Goal: Transaction & Acquisition: Purchase product/service

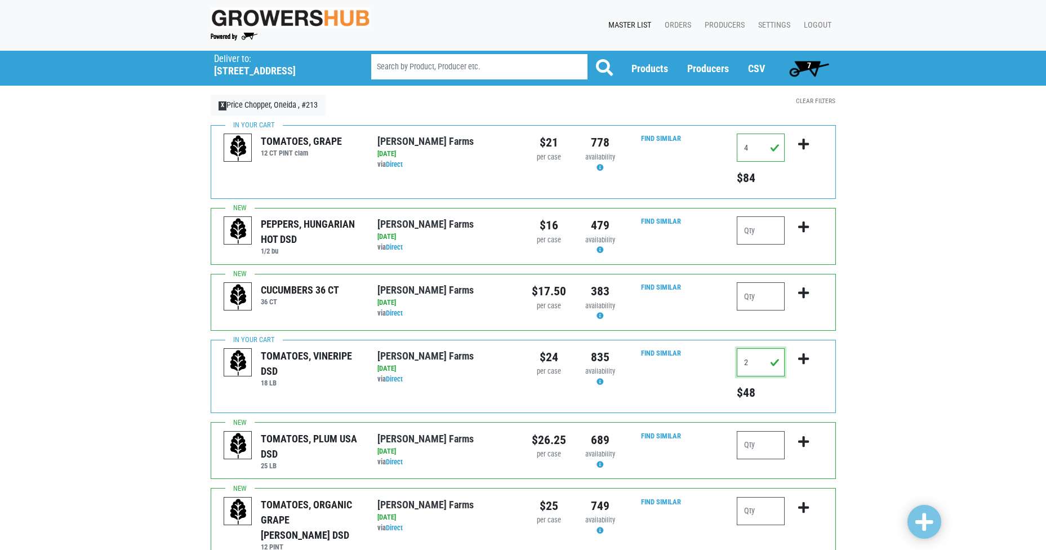
click at [758, 362] on input "2" at bounding box center [761, 362] width 48 height 28
type input "1"
click at [803, 357] on icon "submit" at bounding box center [803, 359] width 11 height 12
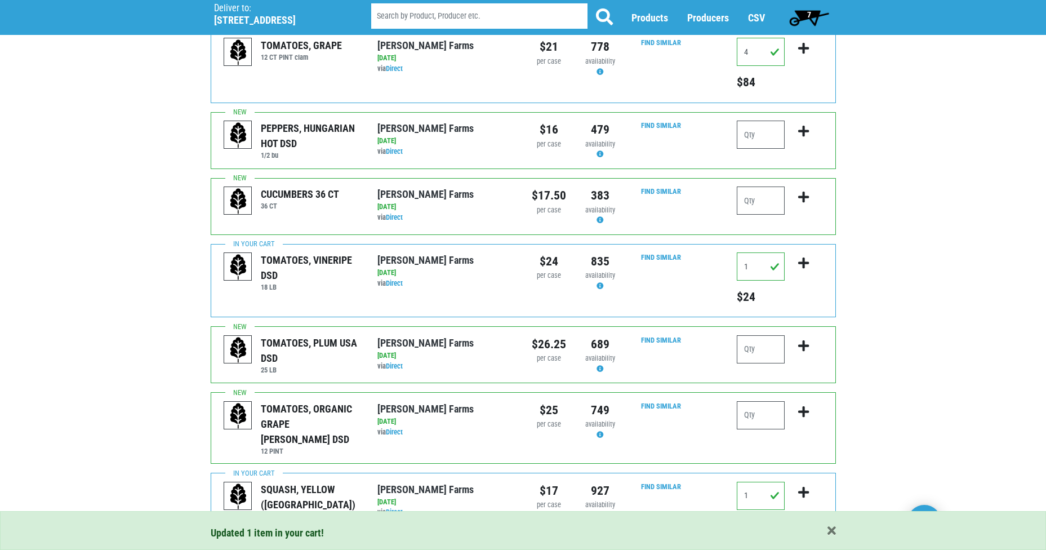
scroll to position [113, 0]
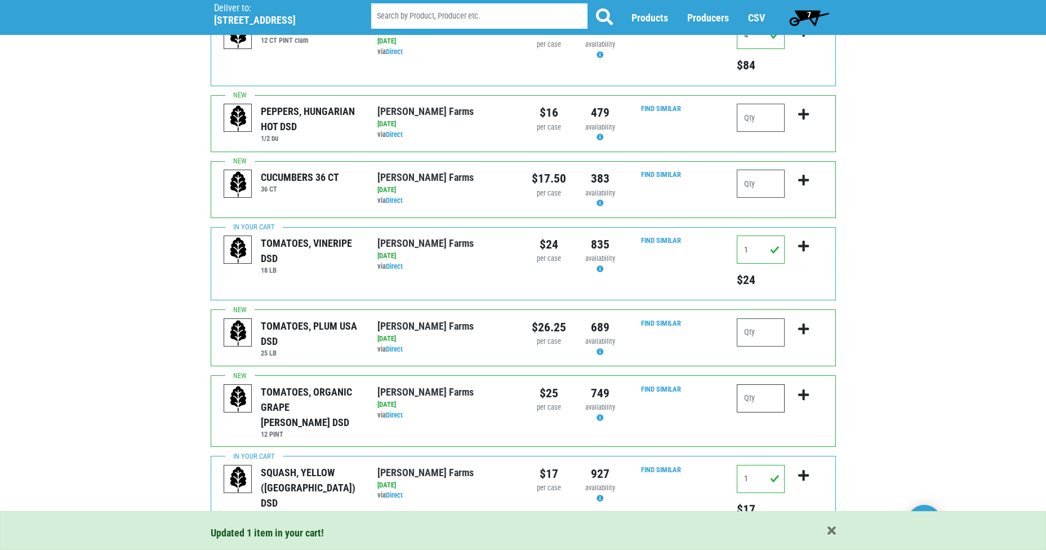
click at [755, 402] on input "number" at bounding box center [761, 398] width 48 height 28
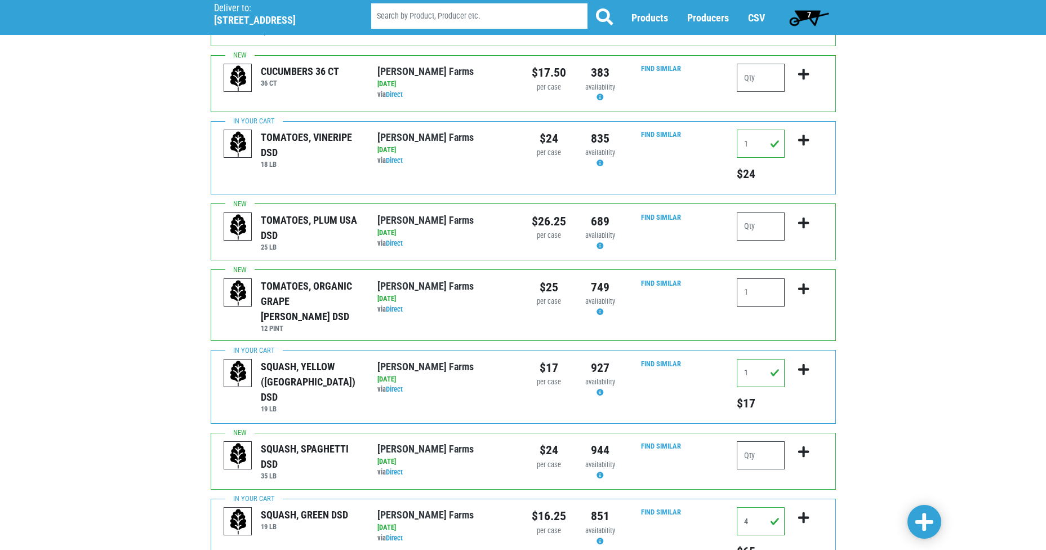
scroll to position [225, 0]
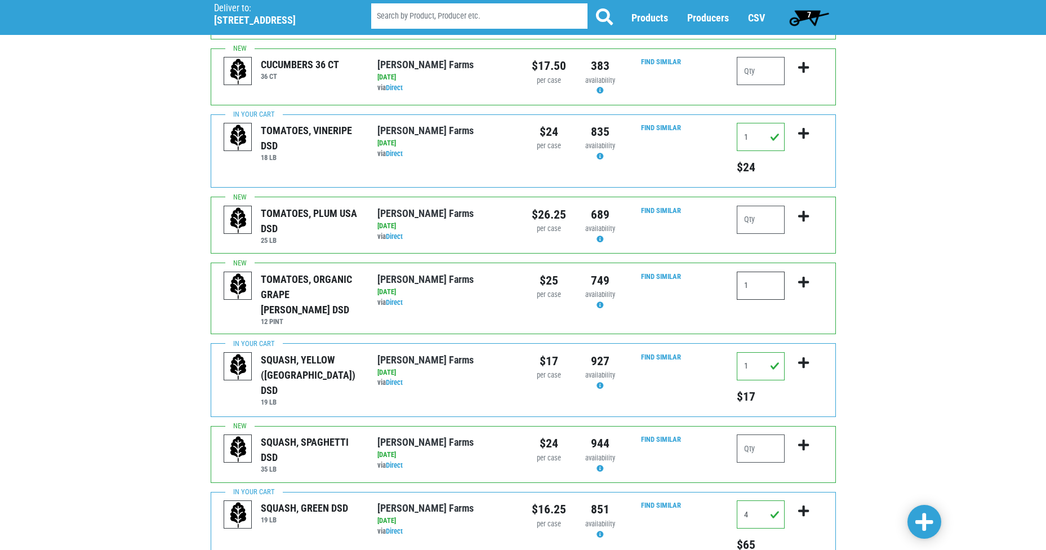
type input "1"
click at [751, 354] on input "1" at bounding box center [761, 366] width 48 height 28
type input "2"
click at [802, 357] on icon "submit" at bounding box center [803, 363] width 11 height 12
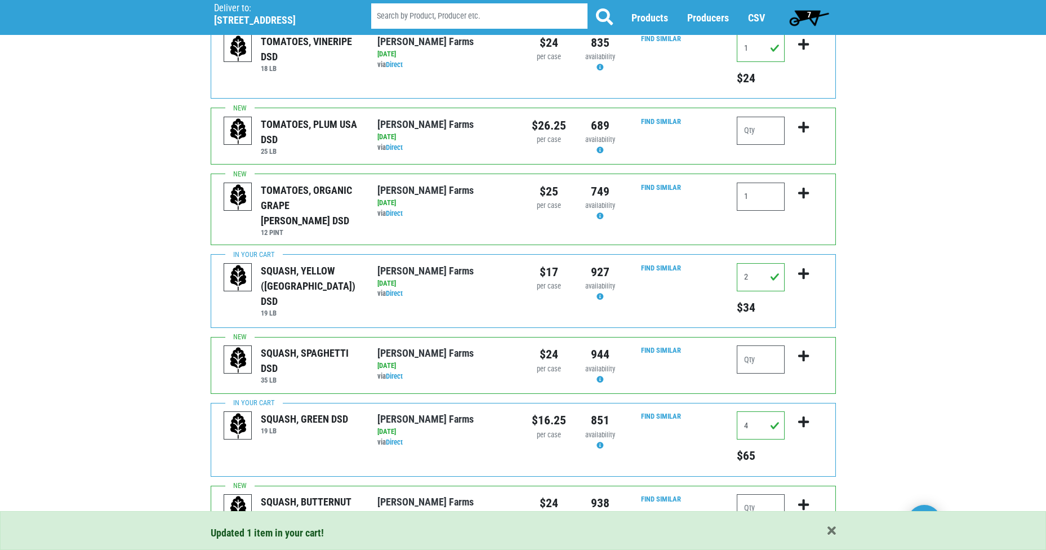
scroll to position [338, 0]
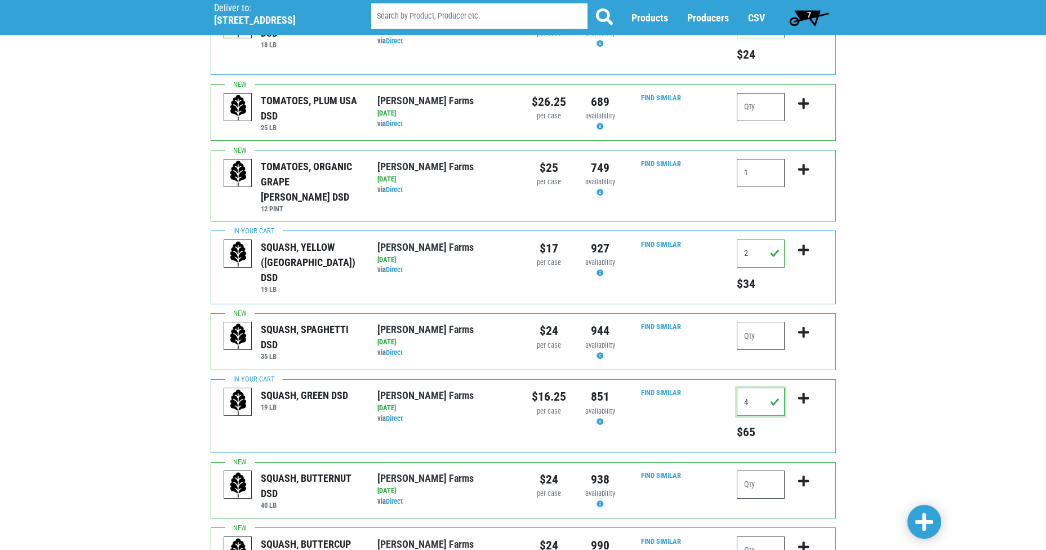
click at [749, 388] on input "4" at bounding box center [761, 402] width 48 height 28
type input "3"
click at [803, 392] on icon "submit" at bounding box center [803, 398] width 11 height 12
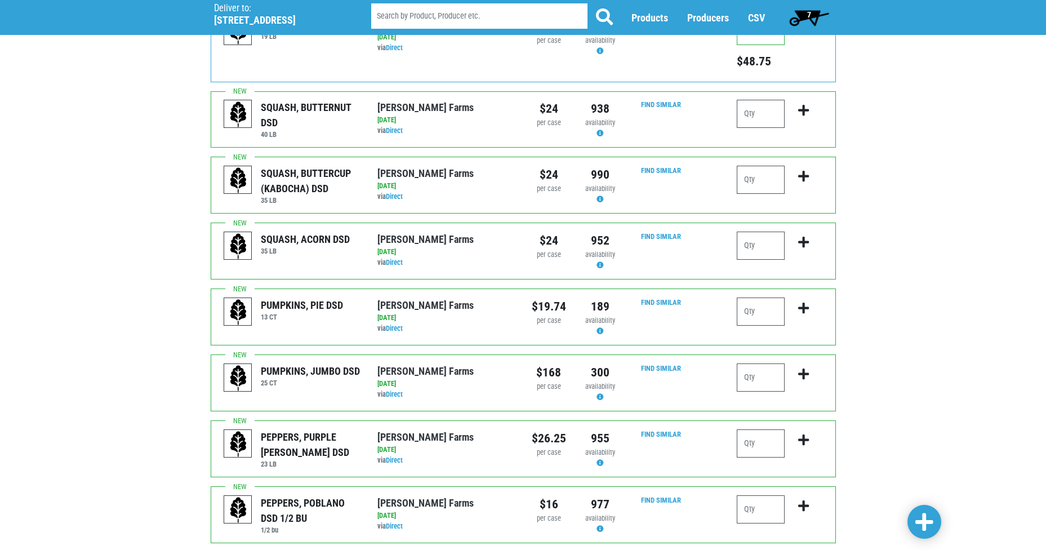
scroll to position [732, 0]
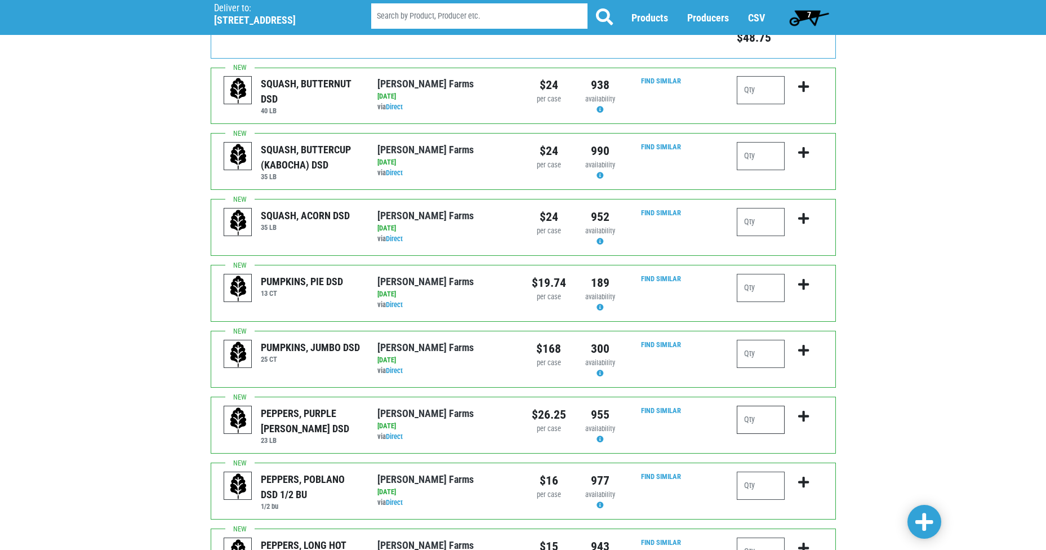
click at [775, 406] on input "number" at bounding box center [761, 420] width 48 height 28
type input "1"
click at [802, 410] on icon "submit" at bounding box center [803, 416] width 11 height 12
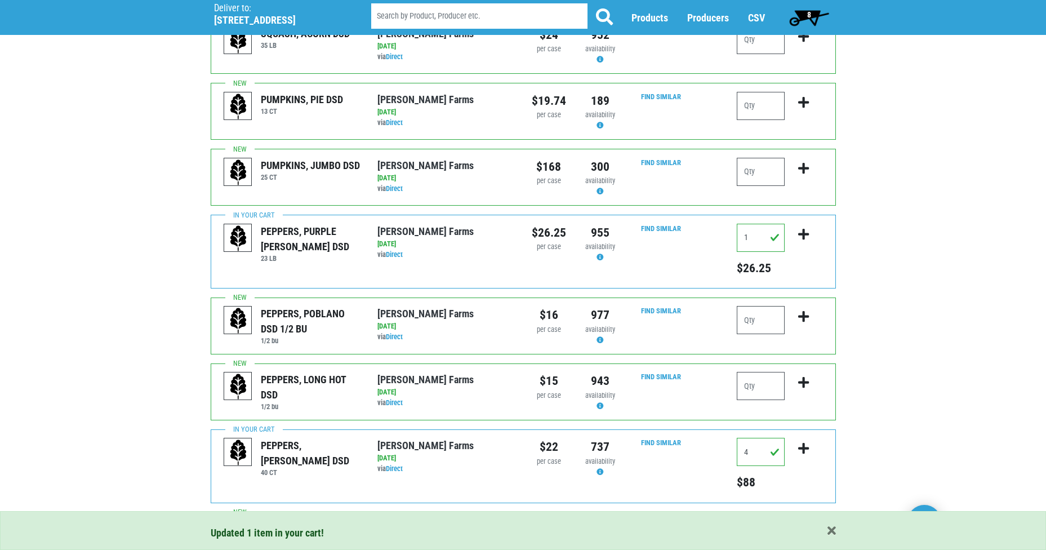
scroll to position [958, 0]
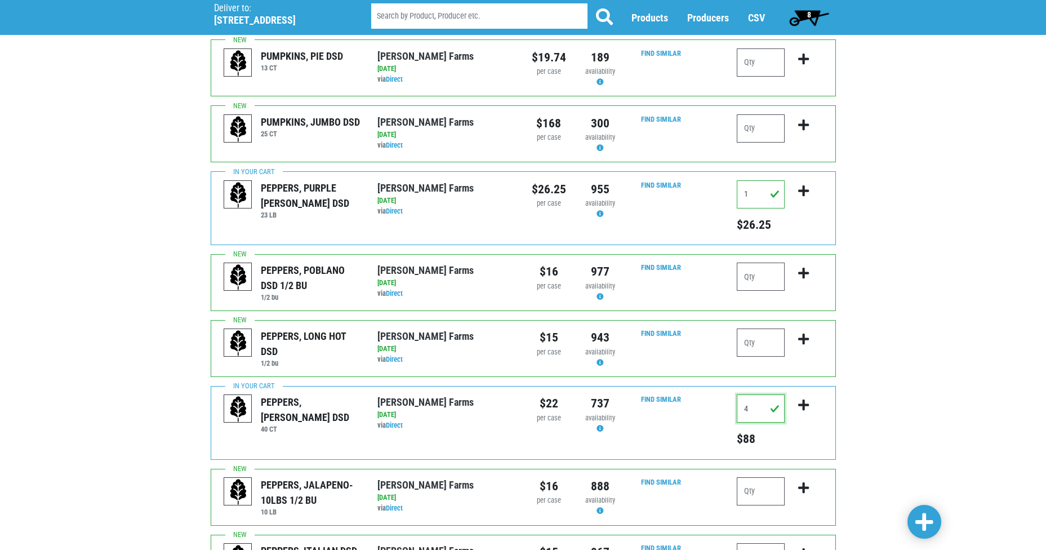
click at [753, 394] on input "4" at bounding box center [761, 408] width 48 height 28
type input "5"
click at [803, 399] on icon "submit" at bounding box center [803, 405] width 11 height 12
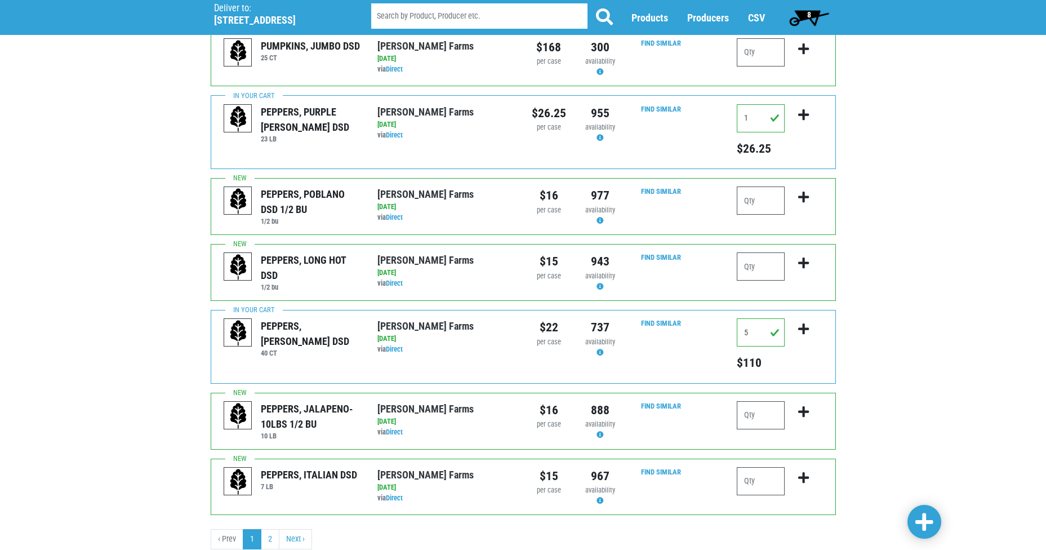
scroll to position [1056, 0]
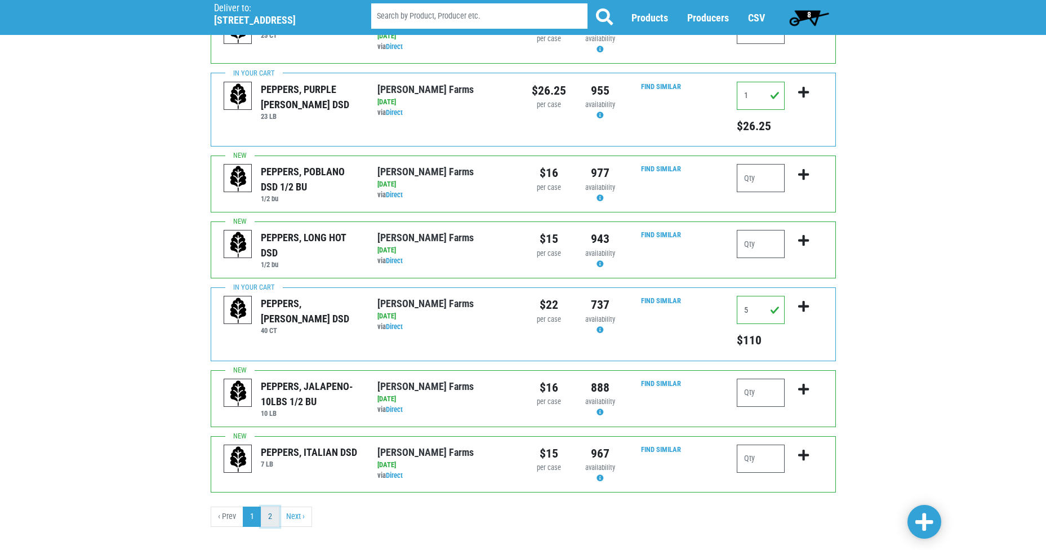
click at [263, 506] on link "2" at bounding box center [270, 516] width 19 height 20
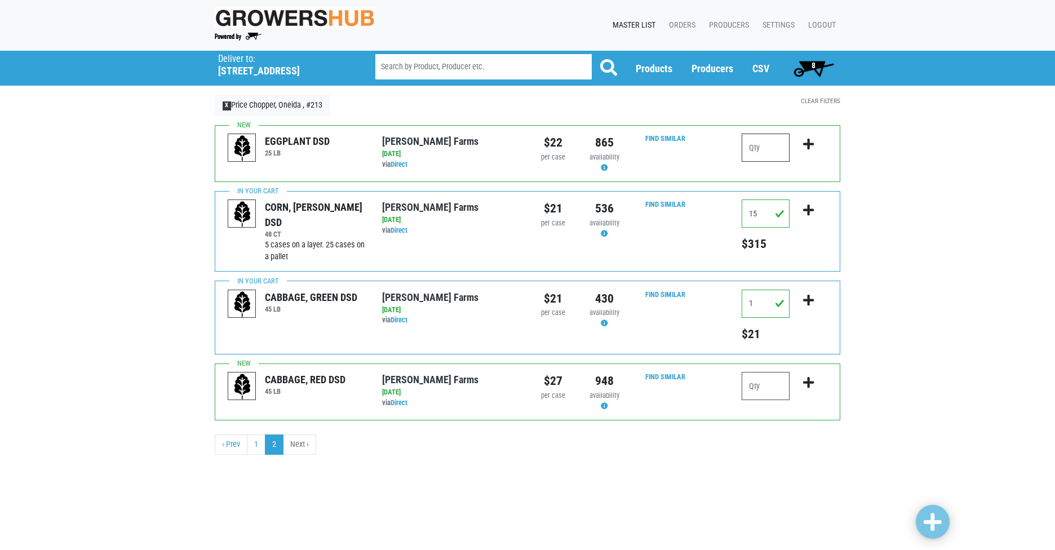
click at [771, 152] on input "number" at bounding box center [765, 148] width 48 height 28
type input "1"
click at [806, 143] on icon "submit" at bounding box center [808, 144] width 11 height 12
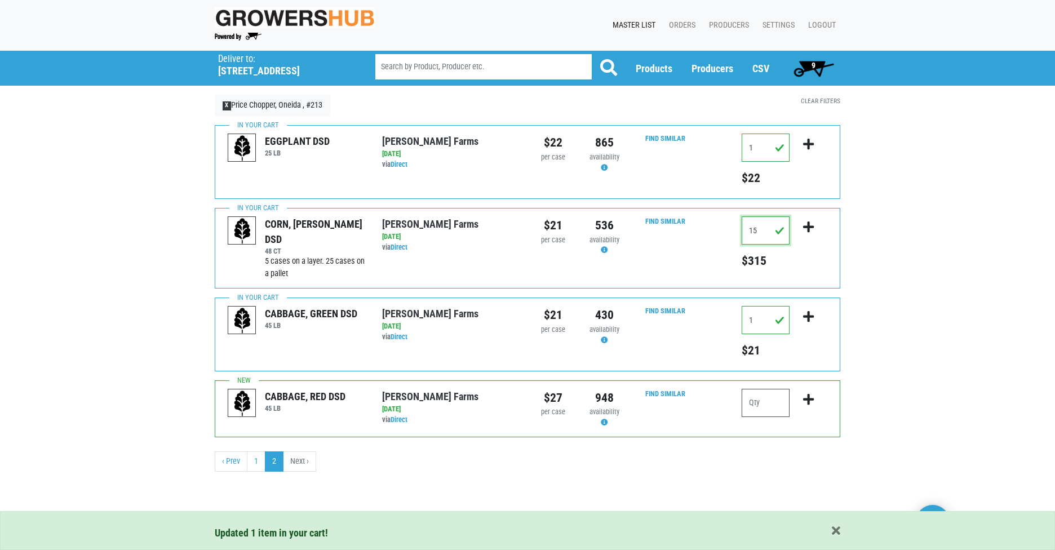
click at [757, 230] on input "15" at bounding box center [765, 230] width 48 height 28
type input "10"
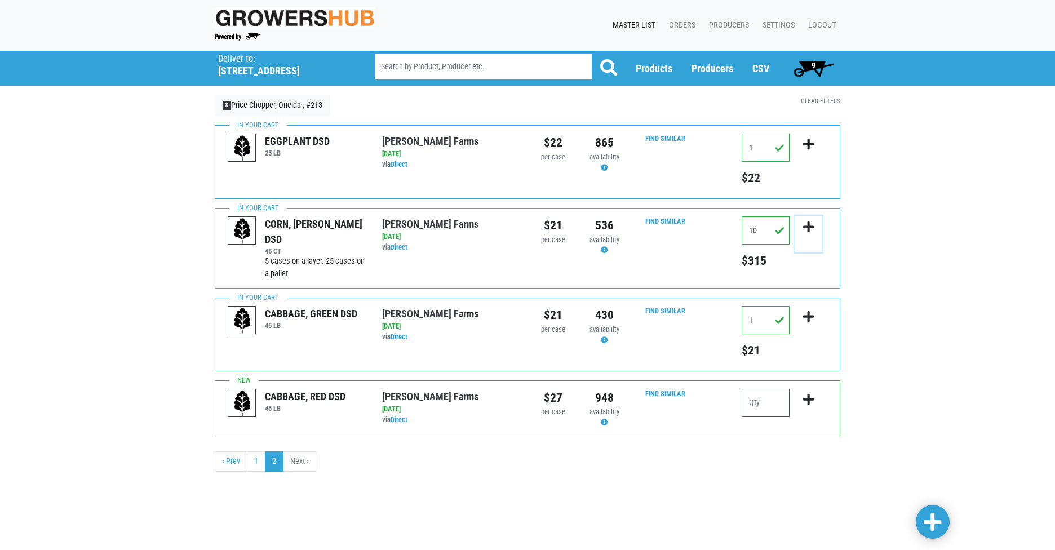
click at [804, 228] on icon "submit" at bounding box center [808, 227] width 11 height 12
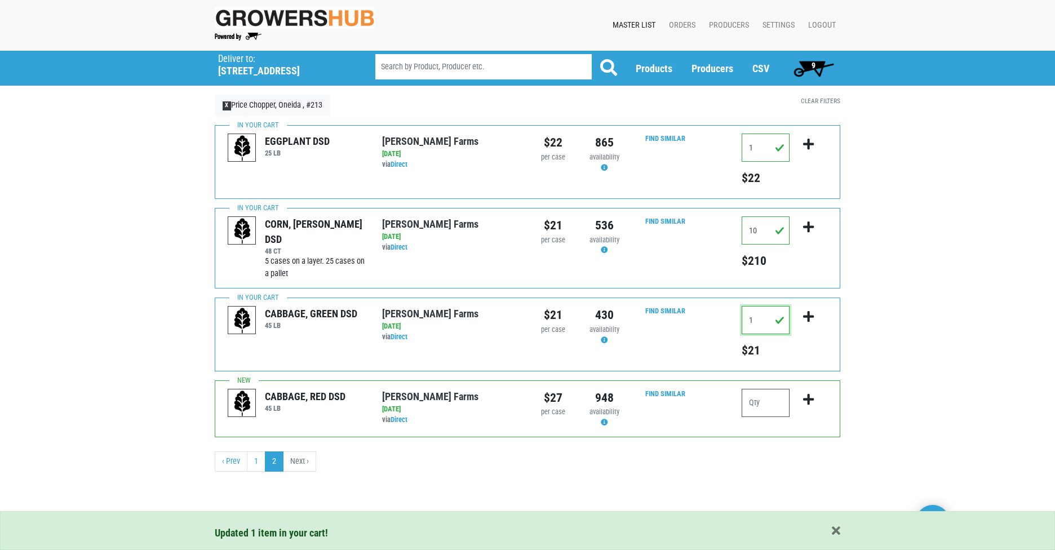
click at [760, 318] on input "1" at bounding box center [765, 320] width 48 height 28
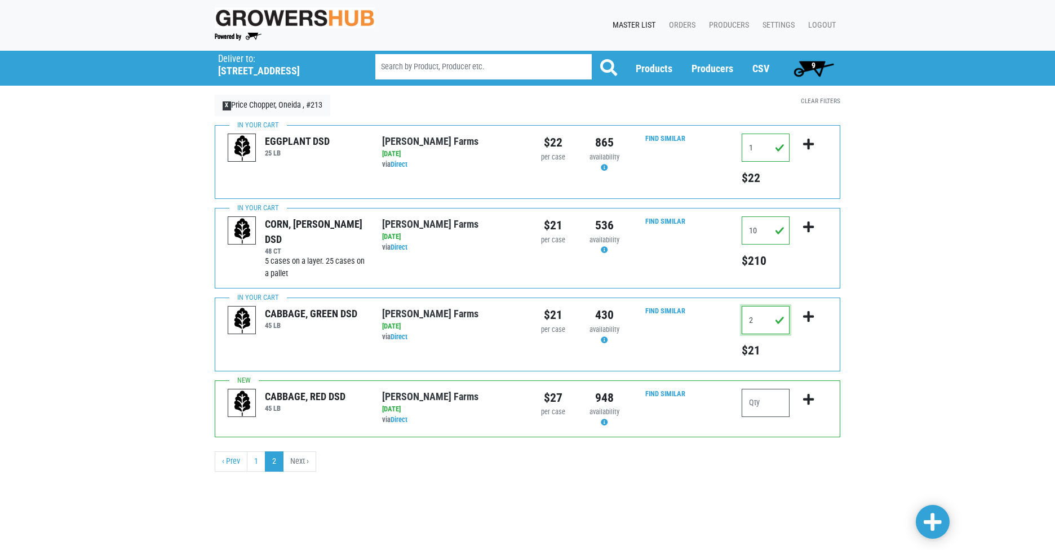
type input "2"
click at [767, 403] on input "number" at bounding box center [765, 403] width 48 height 28
click at [806, 315] on icon "submit" at bounding box center [808, 316] width 11 height 12
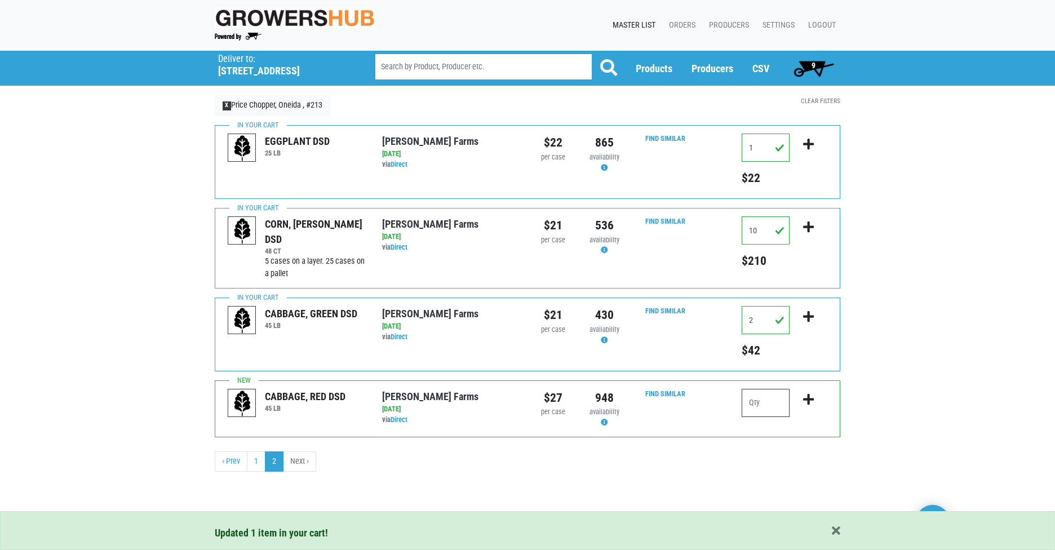
click at [763, 406] on input "number" at bounding box center [765, 403] width 48 height 28
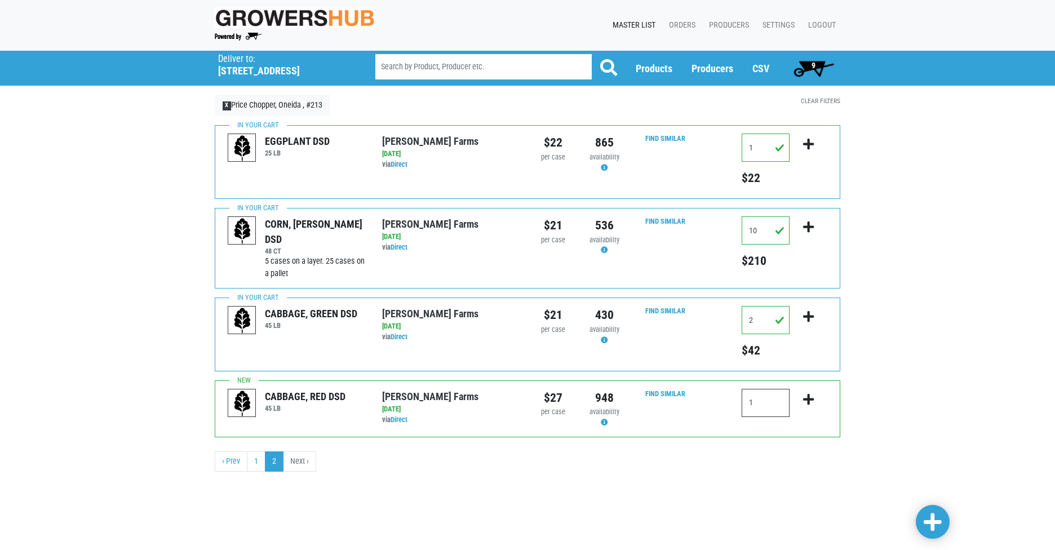
type input "1"
click at [805, 398] on icon "submit" at bounding box center [808, 399] width 11 height 12
click at [809, 61] on span "10" at bounding box center [813, 65] width 8 height 9
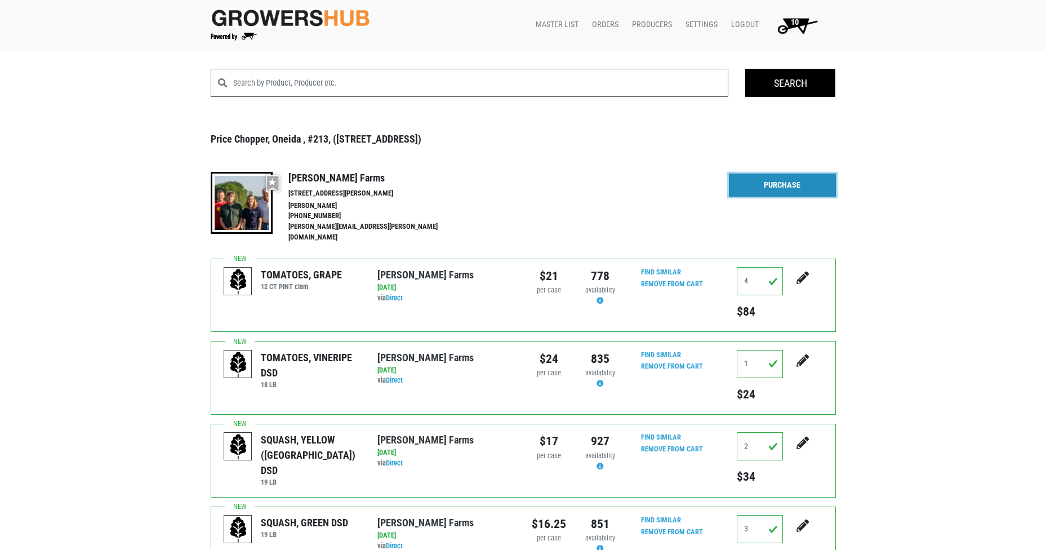
click at [766, 188] on link "Purchase" at bounding box center [782, 186] width 107 height 24
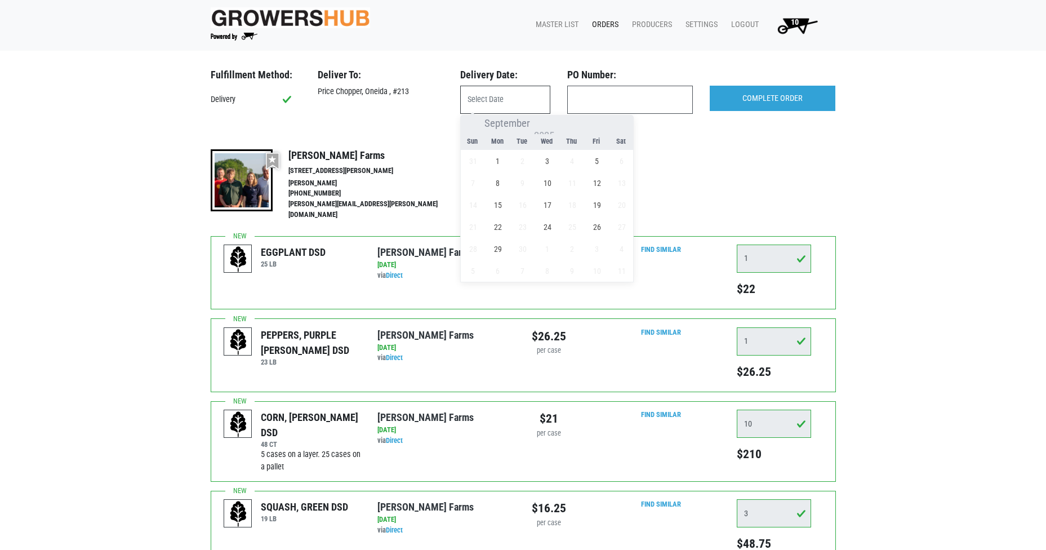
click at [526, 105] on input "text" at bounding box center [505, 100] width 90 height 28
click at [490, 162] on span "1" at bounding box center [498, 161] width 22 height 22
type input "2025-09-01"
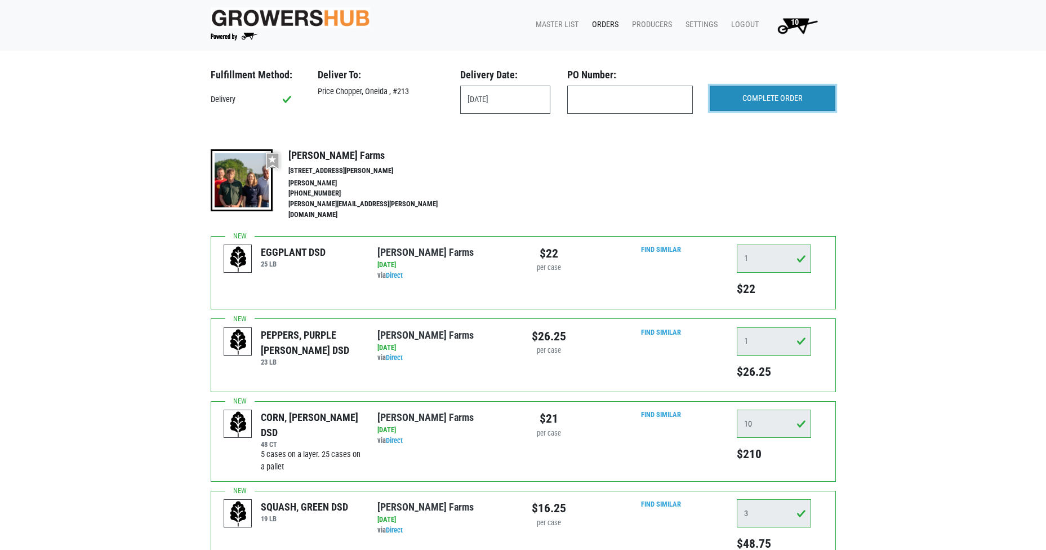
click at [754, 96] on input "COMPLETE ORDER" at bounding box center [773, 99] width 126 height 26
